Goal: Information Seeking & Learning: Learn about a topic

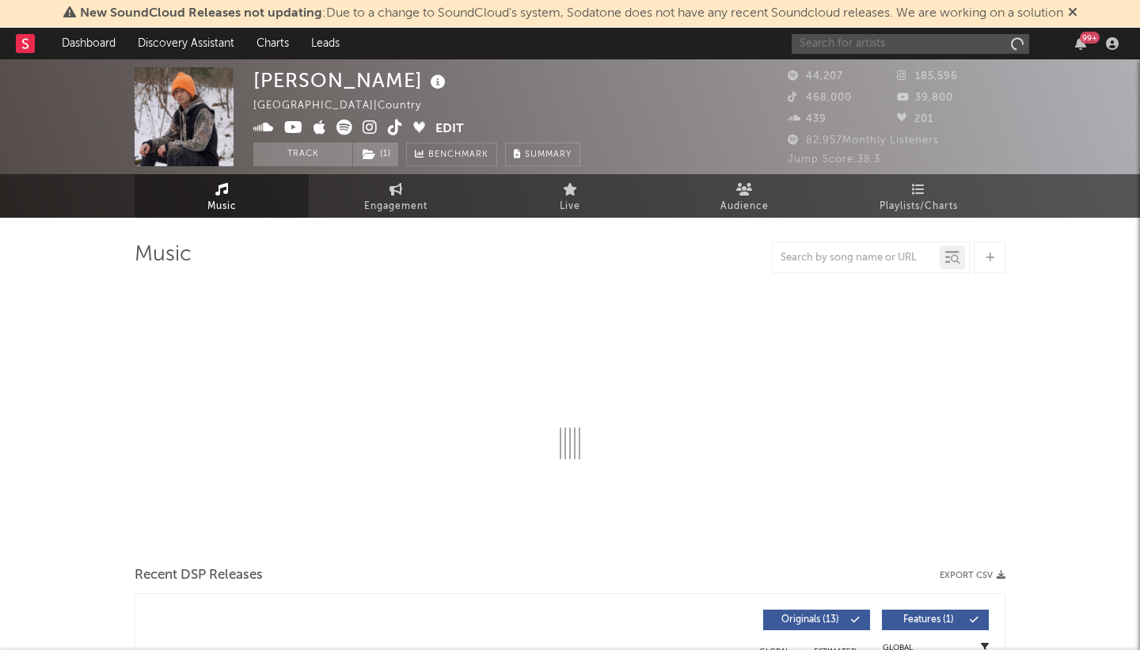
click at [831, 42] on input "text" at bounding box center [910, 44] width 237 height 20
select select "6m"
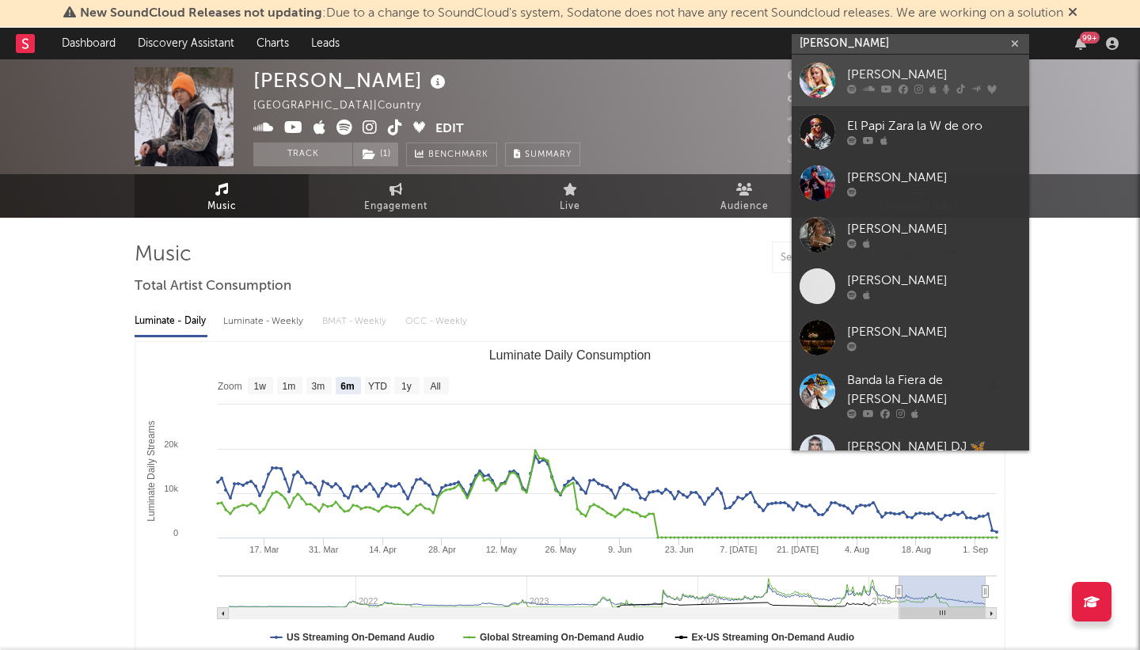
type input "[PERSON_NAME]"
click at [887, 70] on div "[PERSON_NAME]" at bounding box center [934, 75] width 174 height 19
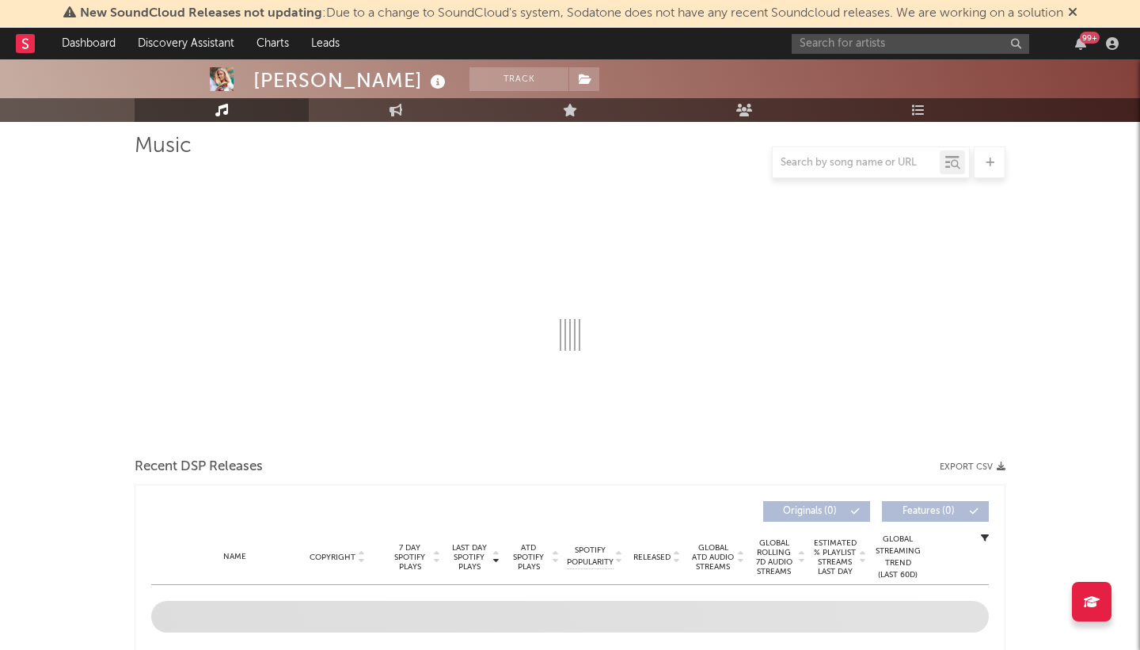
select select "6m"
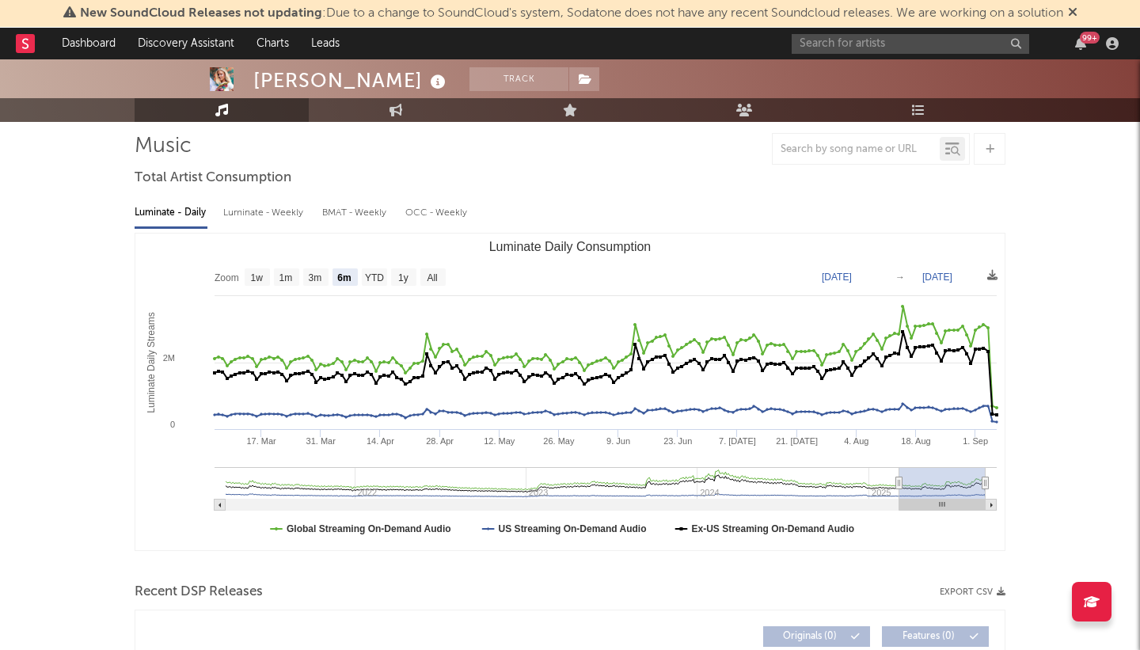
scroll to position [91, 0]
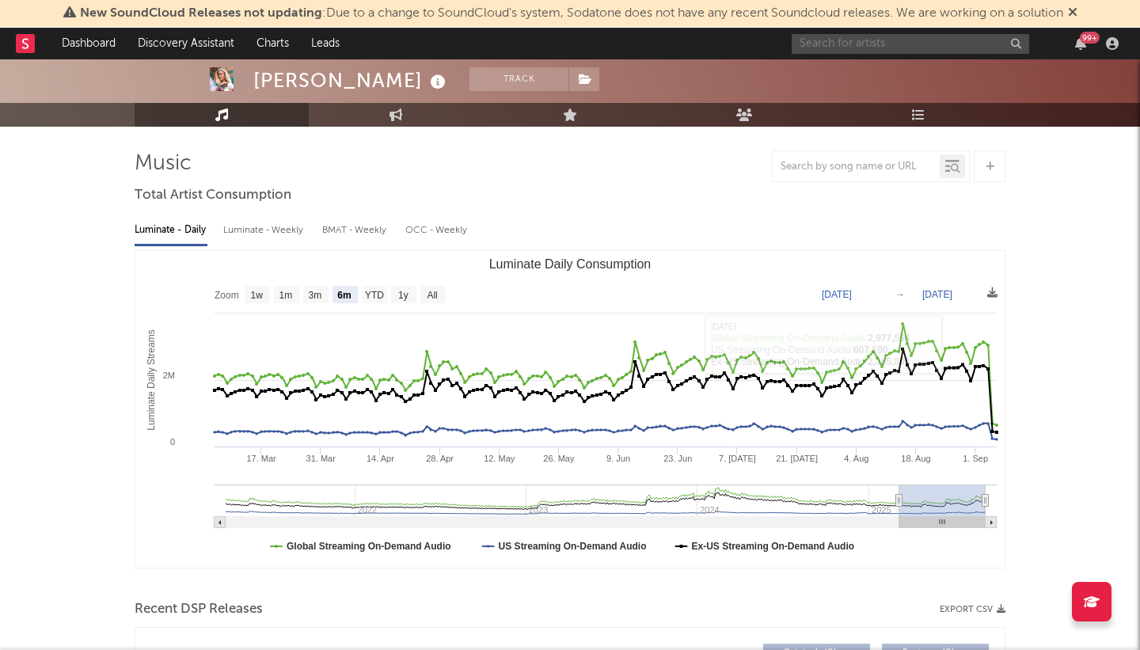
click at [846, 47] on input "text" at bounding box center [910, 44] width 237 height 20
